Goal: Find specific page/section

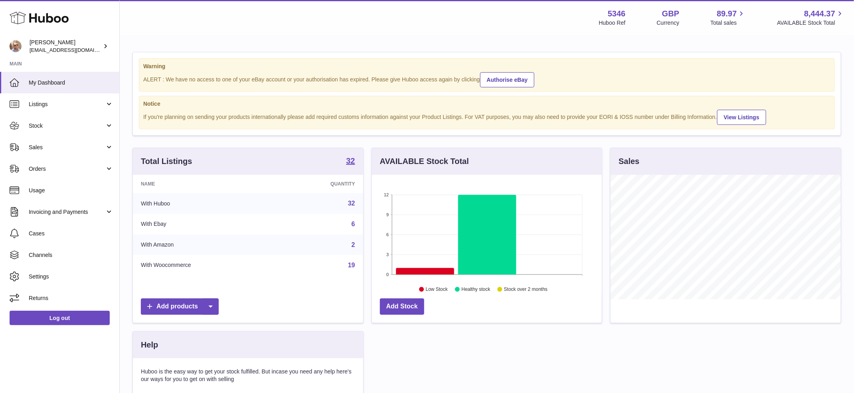
scroll to position [125, 230]
click at [56, 141] on link "Sales" at bounding box center [59, 148] width 119 height 22
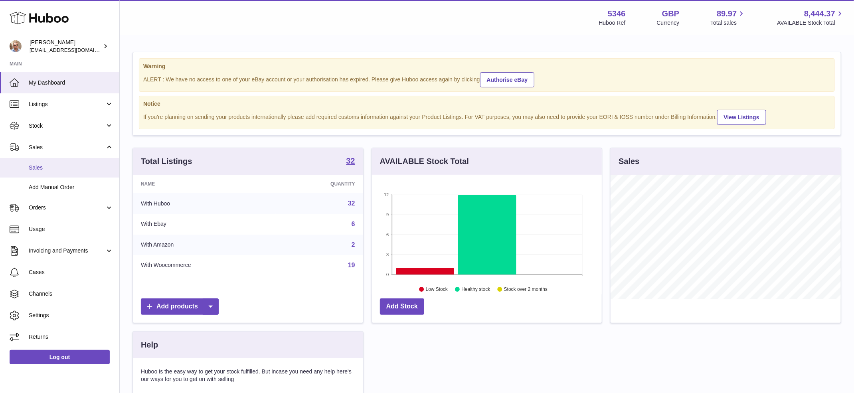
click at [56, 168] on span "Sales" at bounding box center [71, 168] width 85 height 8
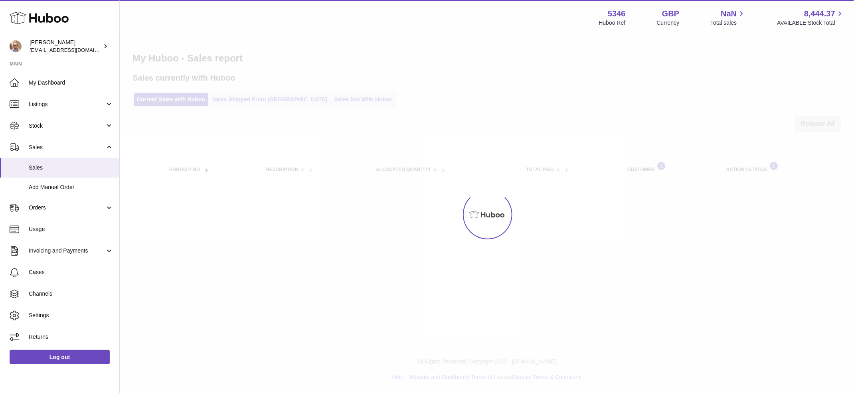
click at [332, 101] on div at bounding box center [487, 214] width 735 height 357
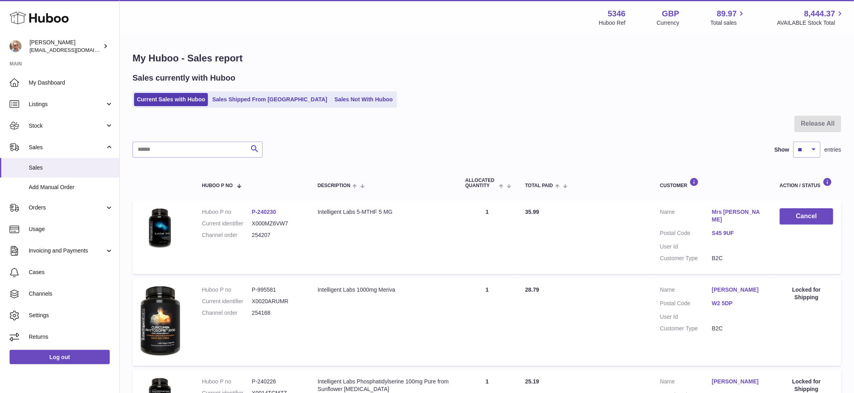
click at [332, 101] on link "Sales Not With Huboo" at bounding box center [364, 99] width 64 height 13
